Goal: Information Seeking & Learning: Learn about a topic

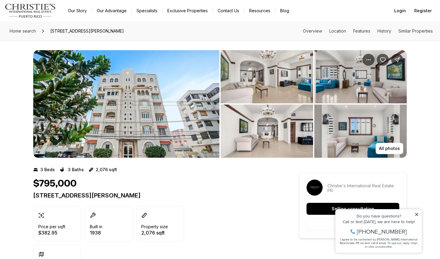
click at [261, 74] on img "View image gallery" at bounding box center [267, 76] width 92 height 53
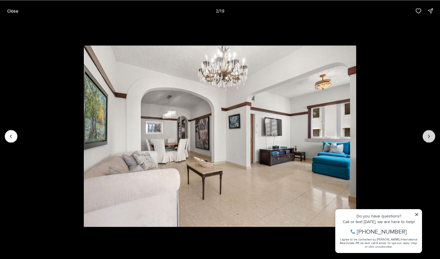
click at [431, 139] on icon "Next slide" at bounding box center [429, 136] width 6 height 6
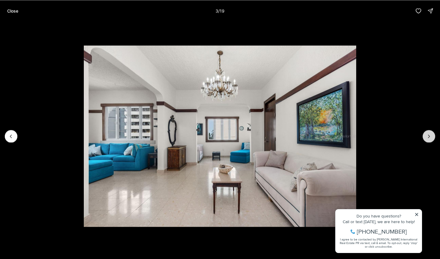
click at [431, 139] on icon "Next slide" at bounding box center [429, 136] width 6 height 6
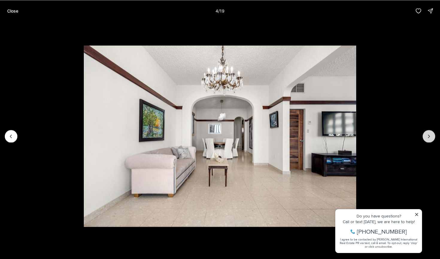
click at [430, 139] on icon "Next slide" at bounding box center [429, 136] width 6 height 6
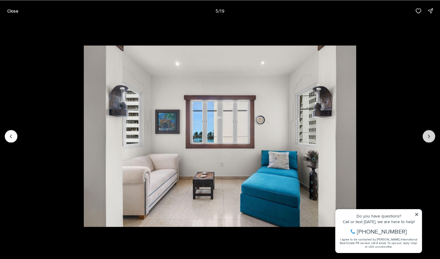
click at [430, 139] on icon "Next slide" at bounding box center [429, 136] width 6 height 6
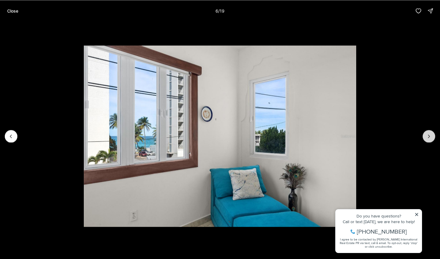
click at [430, 139] on icon "Next slide" at bounding box center [429, 136] width 6 height 6
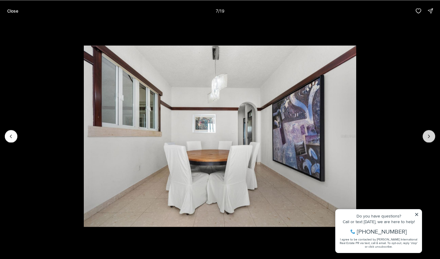
click at [430, 139] on icon "Next slide" at bounding box center [429, 136] width 6 height 6
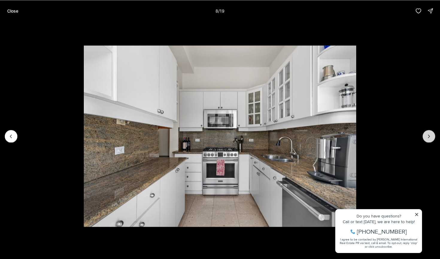
click at [430, 139] on icon "Next slide" at bounding box center [429, 136] width 6 height 6
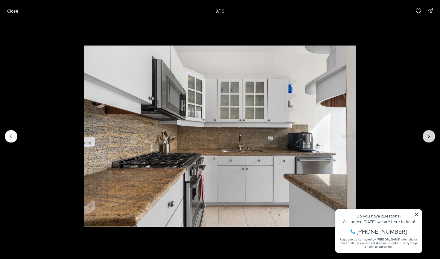
click at [430, 139] on icon "Next slide" at bounding box center [429, 136] width 6 height 6
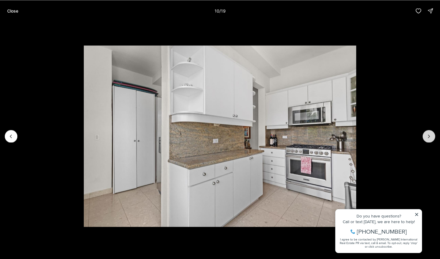
click at [430, 139] on icon "Next slide" at bounding box center [429, 136] width 6 height 6
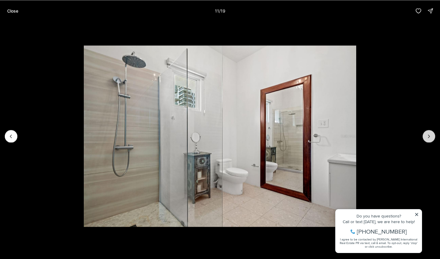
click at [430, 139] on icon "Next slide" at bounding box center [429, 136] width 6 height 6
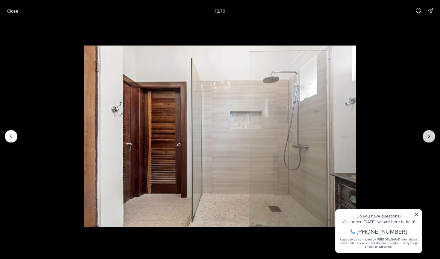
click at [430, 139] on icon "Next slide" at bounding box center [429, 136] width 6 height 6
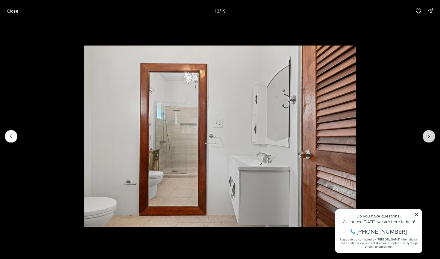
click at [430, 139] on icon "Next slide" at bounding box center [429, 136] width 6 height 6
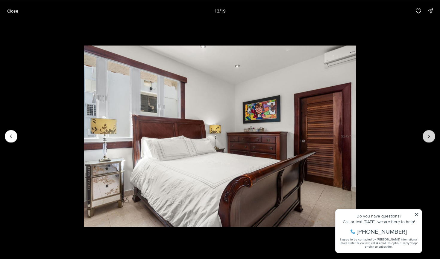
click at [430, 139] on icon "Next slide" at bounding box center [429, 136] width 6 height 6
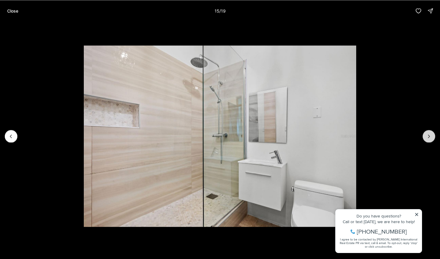
click at [430, 139] on icon "Next slide" at bounding box center [429, 136] width 6 height 6
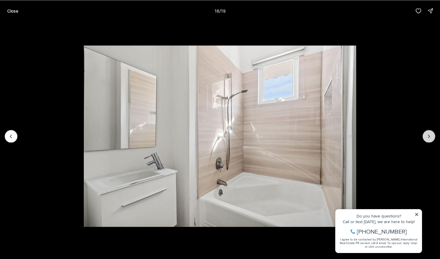
click at [430, 139] on icon "Next slide" at bounding box center [429, 136] width 6 height 6
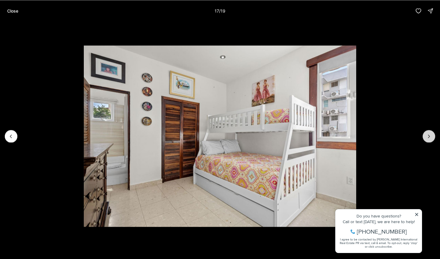
click at [430, 139] on icon "Next slide" at bounding box center [429, 136] width 6 height 6
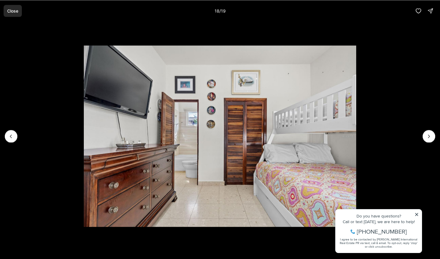
click at [10, 9] on p "Close" at bounding box center [12, 10] width 11 height 5
